Goal: Check status: Check status

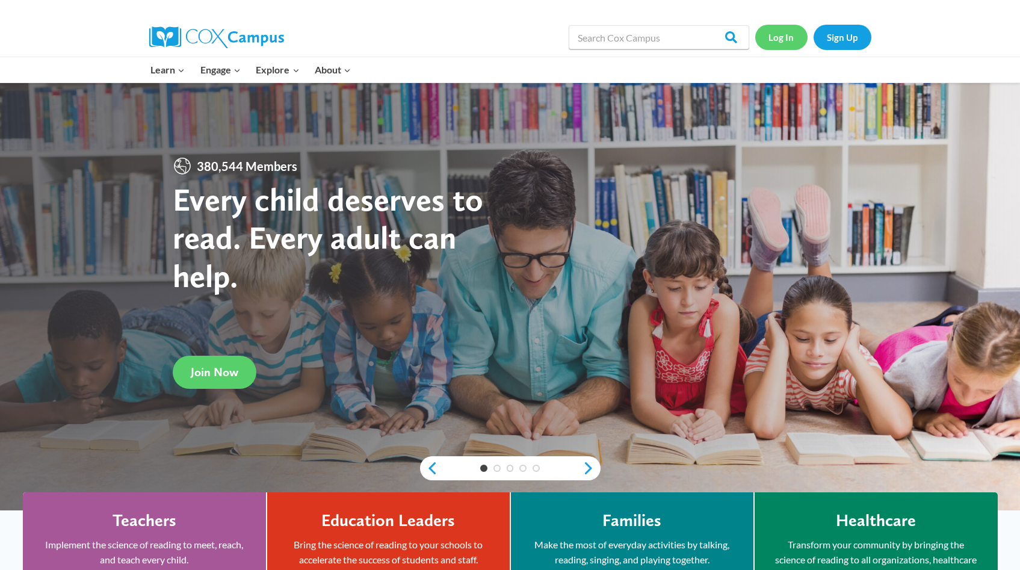
click at [782, 49] on link "Log In" at bounding box center [781, 37] width 52 height 25
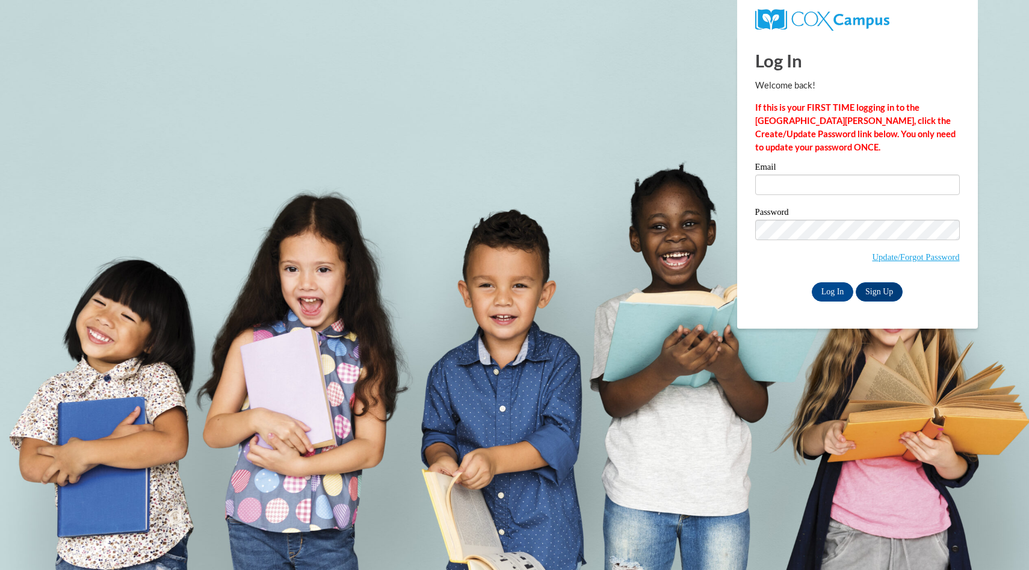
click at [814, 173] on label "Email" at bounding box center [857, 168] width 205 height 12
click at [814, 174] on input "Email" at bounding box center [857, 184] width 205 height 20
click at [814, 178] on input "Email" at bounding box center [857, 184] width 205 height 20
type input "merzno@wauwatosa.k12.wi.us"
click at [812, 282] on input "Log In" at bounding box center [833, 291] width 42 height 19
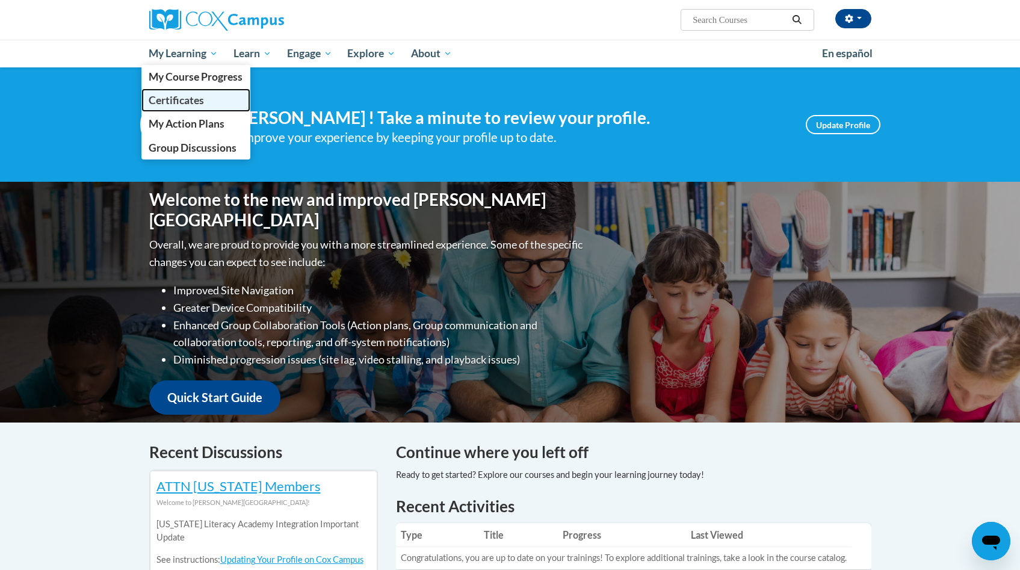
click at [203, 93] on link "Certificates" at bounding box center [196, 99] width 110 height 23
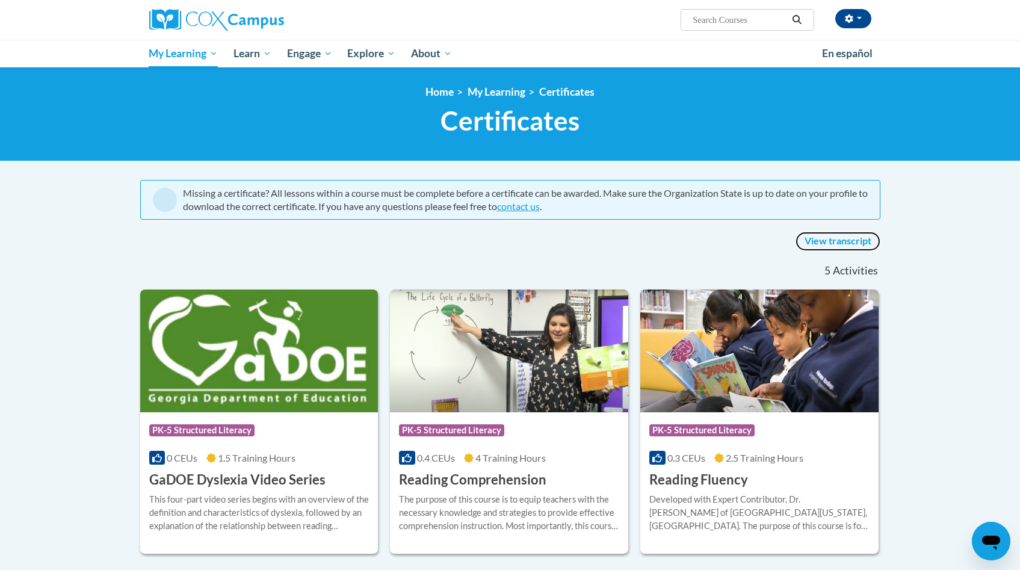
click at [833, 239] on link "View transcript" at bounding box center [837, 241] width 85 height 19
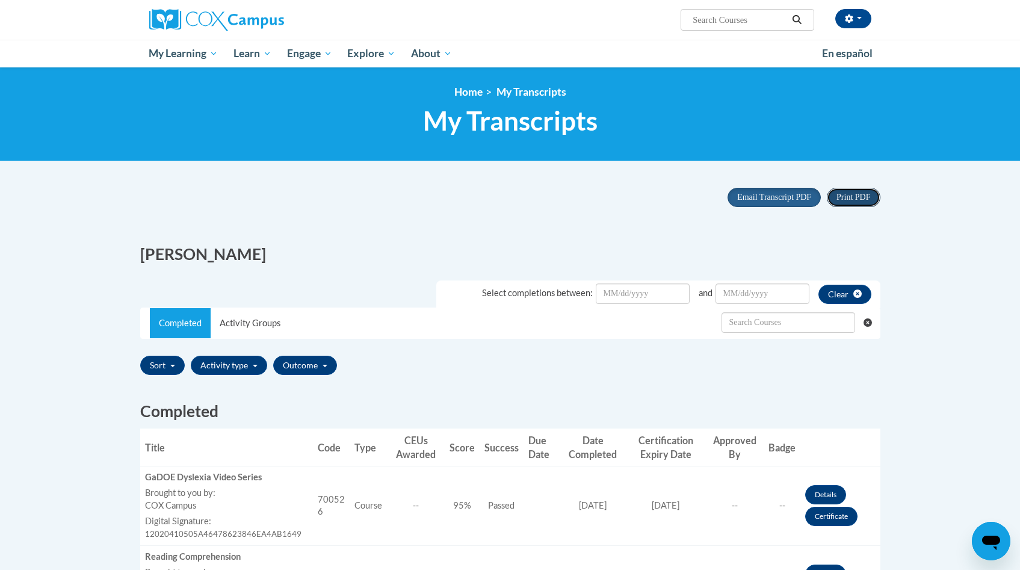
click at [856, 203] on button "Print PDF" at bounding box center [853, 197] width 53 height 19
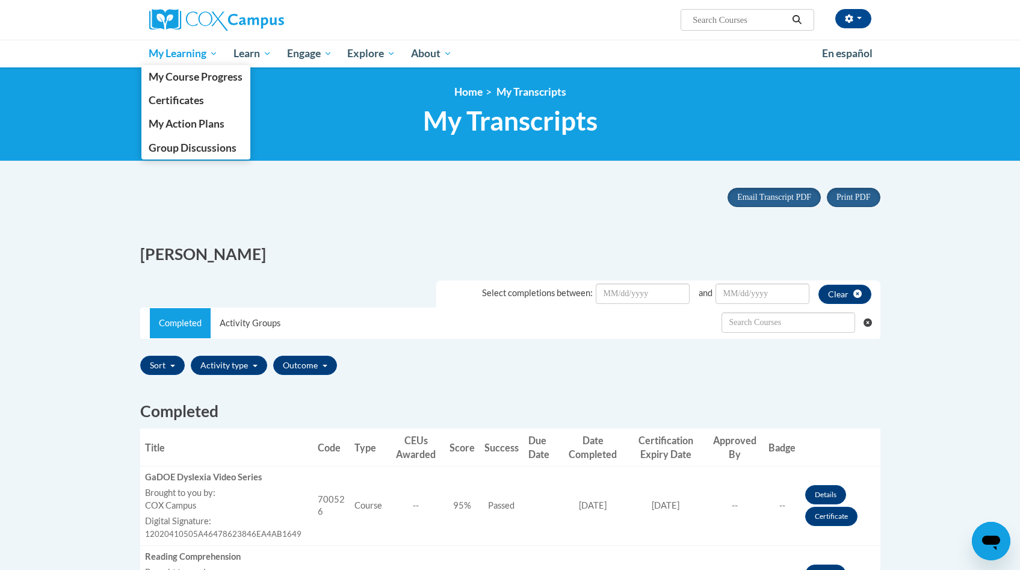
click at [188, 45] on link "My Learning" at bounding box center [183, 54] width 85 height 28
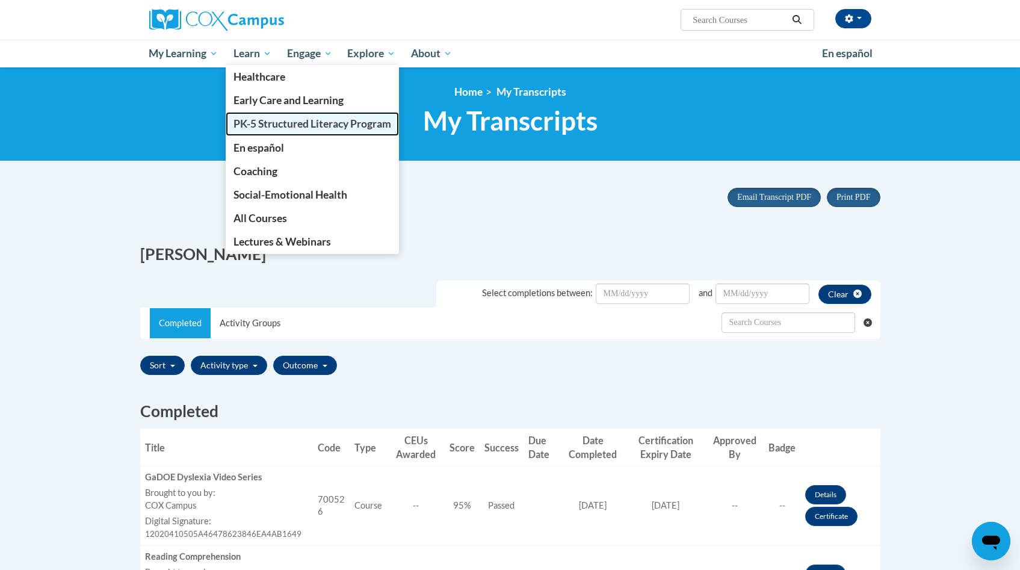
click at [275, 127] on span "PK-5 Structured Literacy Program" at bounding box center [312, 123] width 158 height 13
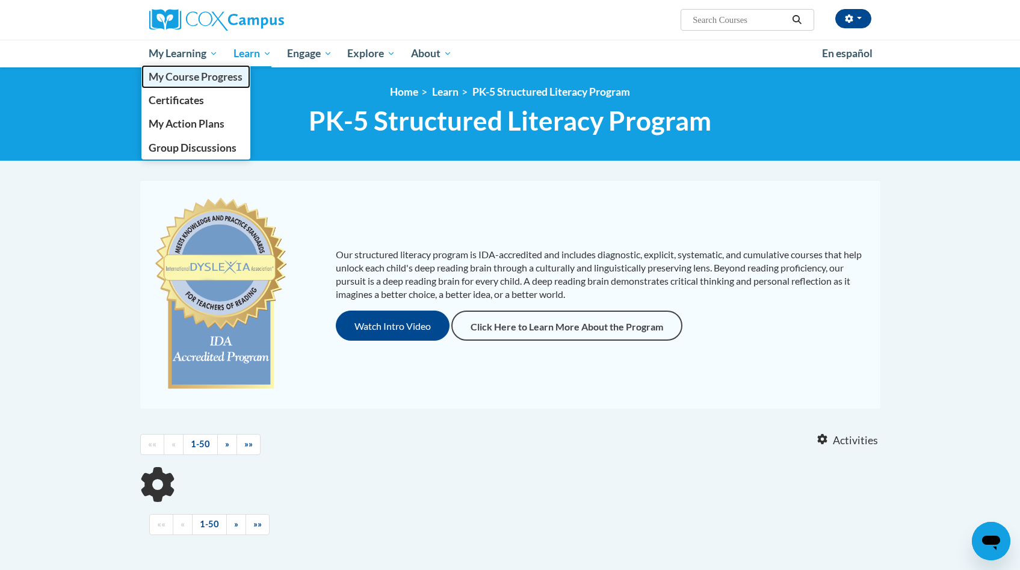
click at [191, 73] on span "My Course Progress" at bounding box center [196, 76] width 94 height 13
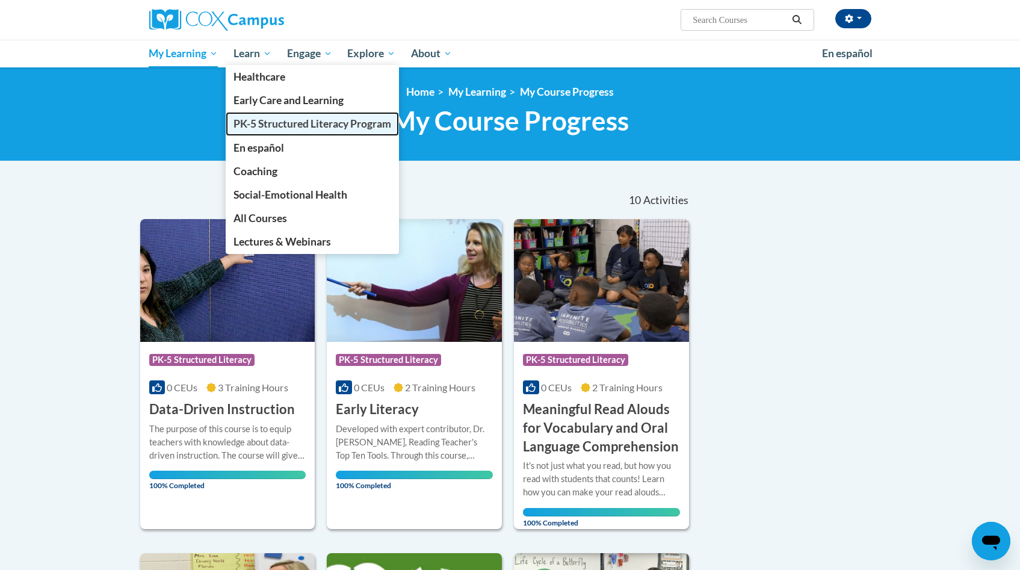
click at [270, 123] on span "PK-5 Structured Literacy Program" at bounding box center [312, 123] width 158 height 13
